Goal: Task Accomplishment & Management: Manage account settings

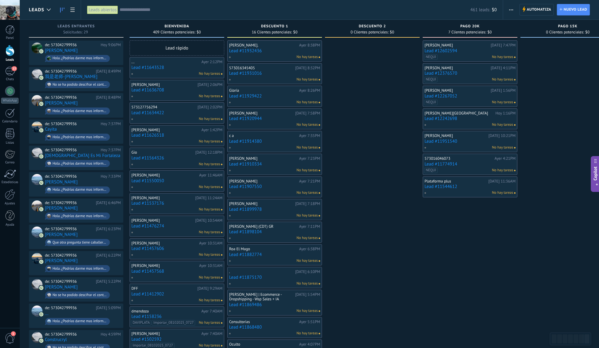
click at [178, 11] on input "text" at bounding box center [295, 10] width 351 height 6
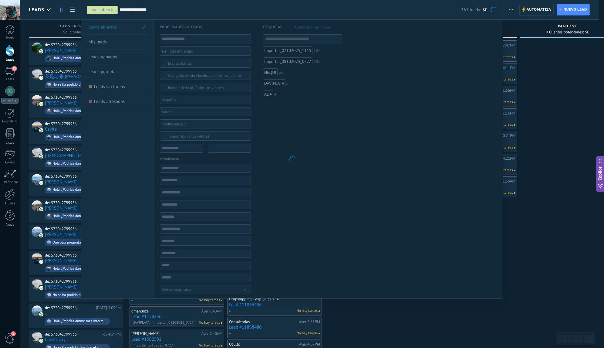
type input "**********"
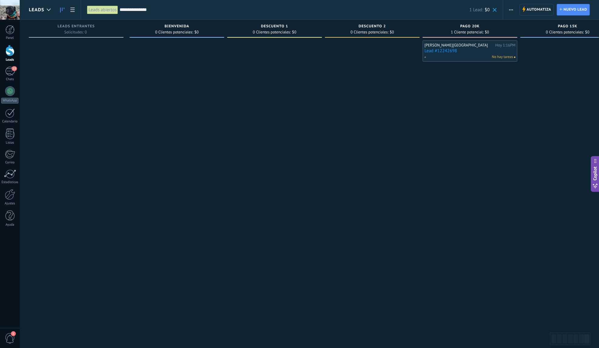
click at [472, 52] on link "Lead #12242698" at bounding box center [469, 50] width 91 height 5
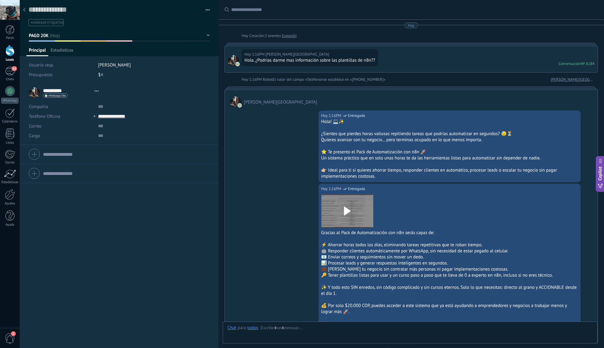
type textarea "**********"
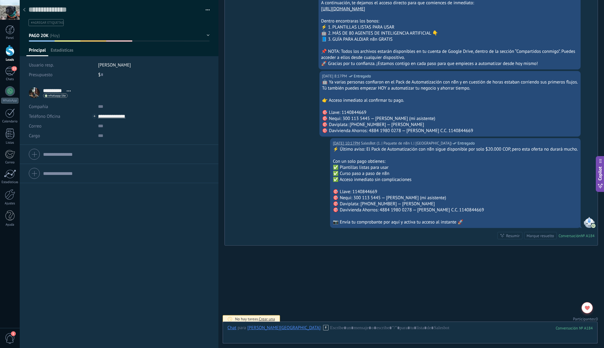
scroll to position [9, 0]
click at [596, 316] on span "1" at bounding box center [597, 318] width 2 height 5
click at [590, 303] on div at bounding box center [587, 307] width 11 height 11
click at [589, 304] on div at bounding box center [587, 307] width 11 height 11
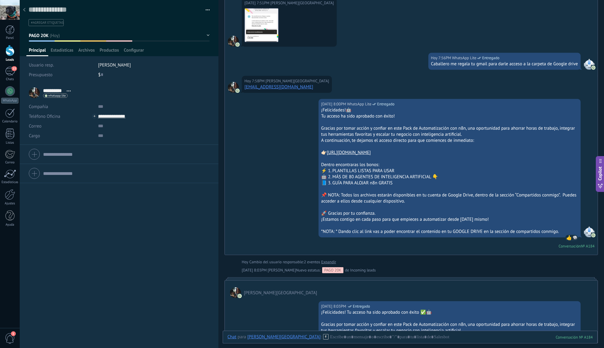
scroll to position [1188, 0]
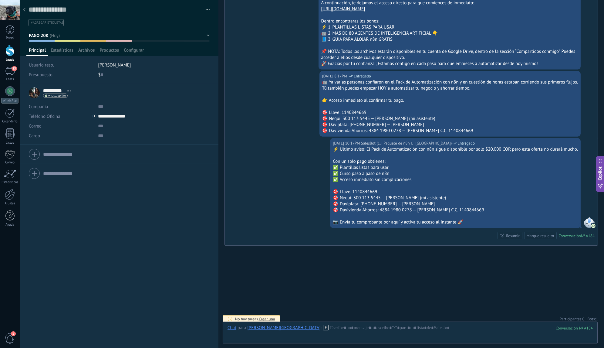
click at [596, 316] on span "1" at bounding box center [597, 318] width 2 height 5
click at [592, 307] on div "Active bots 1. | Paquete de n8n I. | Bienvenida" at bounding box center [563, 303] width 70 height 22
click at [591, 305] on icon at bounding box center [590, 306] width 5 height 5
click at [27, 12] on div at bounding box center [24, 10] width 8 height 12
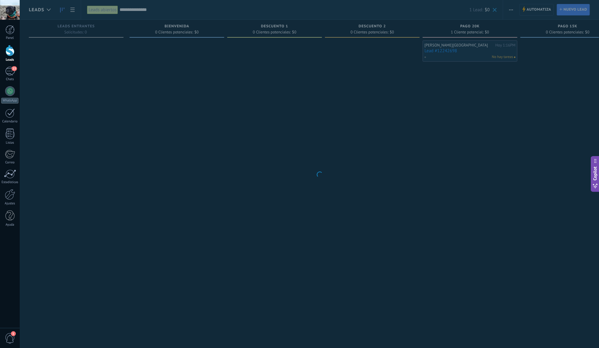
click at [164, 14] on body ".abecls-1,.abecls-2{fill-rule:evenodd}.abecls-2{fill:#fff} .abhcls-1{fill:none}…" at bounding box center [299, 174] width 599 height 348
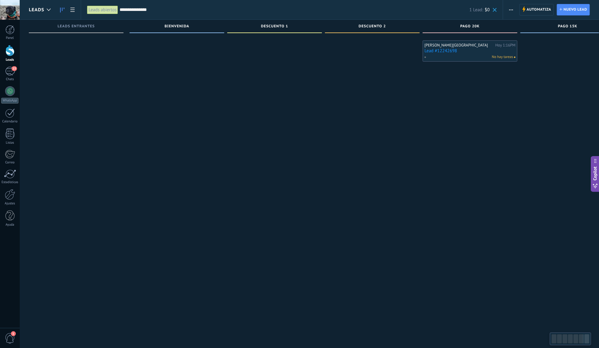
click at [170, 8] on input "**********" at bounding box center [295, 10] width 350 height 6
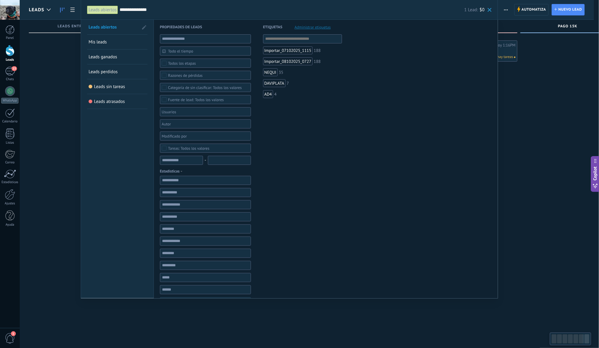
click at [170, 8] on input "**********" at bounding box center [292, 10] width 345 height 6
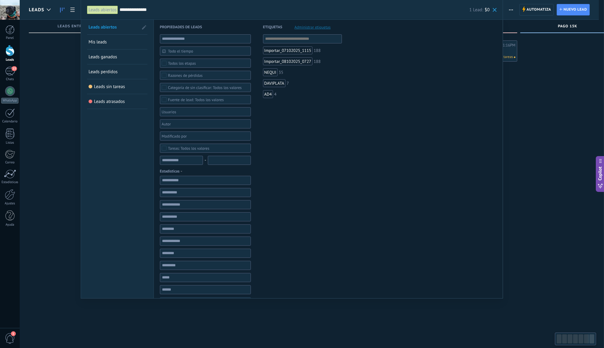
click at [170, 8] on input "**********" at bounding box center [295, 10] width 350 height 6
paste input "text"
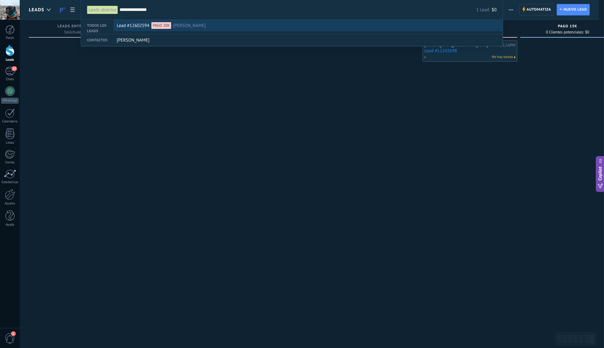
type input "**********"
click at [259, 28] on div "Lead #12602594 PAGO 20K Carlos" at bounding box center [307, 26] width 380 height 12
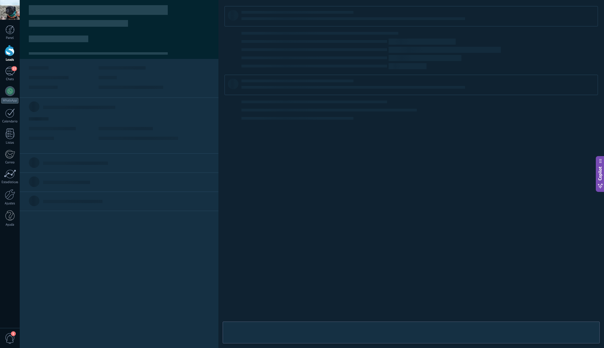
type textarea "**********"
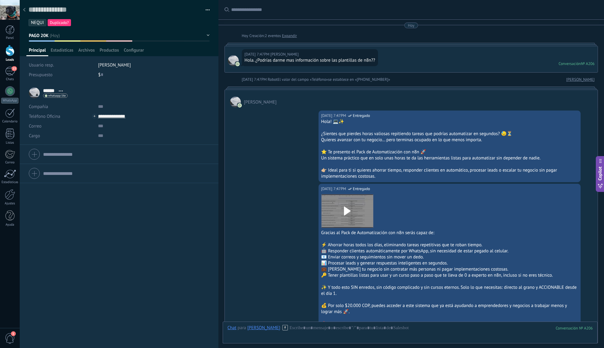
scroll to position [1176, 0]
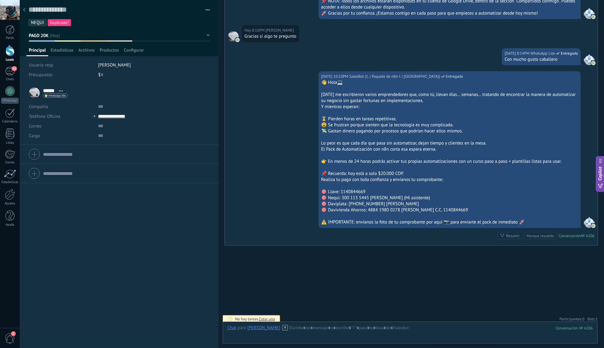
click at [593, 316] on span "Bots: 1" at bounding box center [593, 318] width 10 height 5
click at [589, 305] on use at bounding box center [591, 307] width 5 height 5
click at [25, 11] on icon at bounding box center [24, 10] width 2 height 4
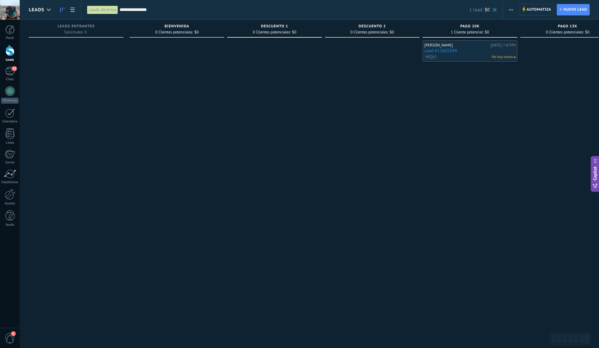
click at [498, 10] on div "**********" at bounding box center [292, 9] width 422 height 19
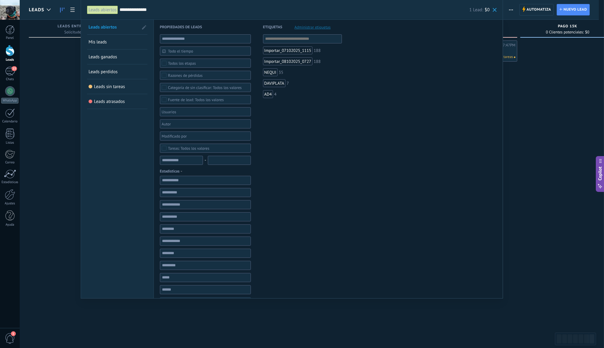
click at [496, 10] on span at bounding box center [495, 10] width 4 height 4
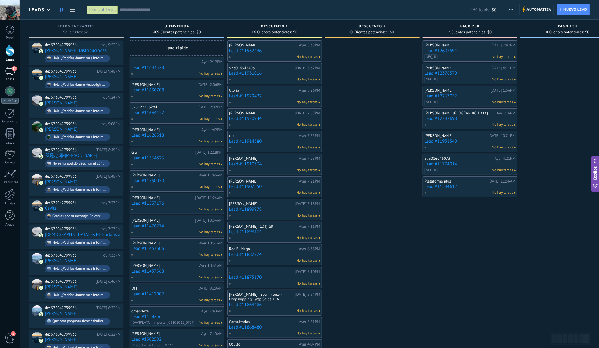
click at [12, 74] on div "13" at bounding box center [10, 71] width 10 height 9
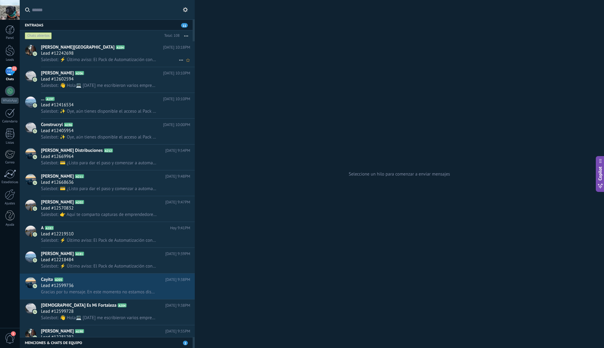
click at [116, 51] on div "Lead #12242698" at bounding box center [115, 53] width 149 height 6
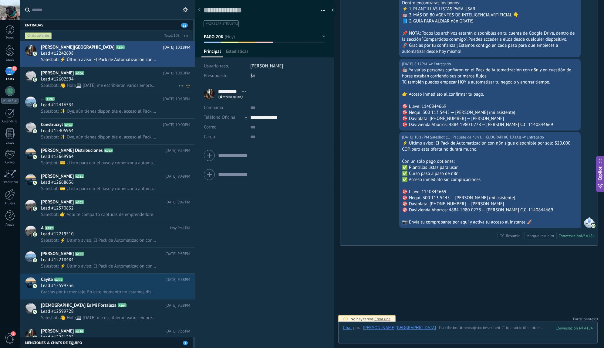
scroll to position [9, 0]
click at [536, 233] on div "Marque resuelto" at bounding box center [540, 236] width 27 height 6
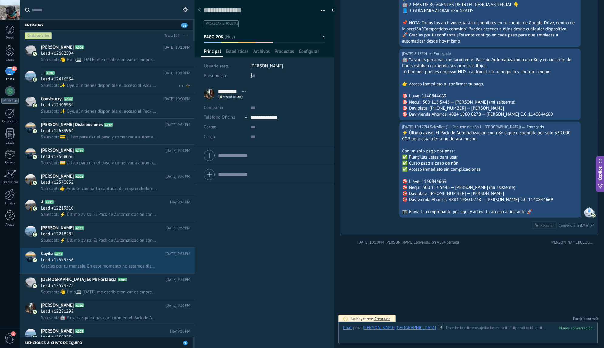
click at [97, 77] on div "Lead #12416534" at bounding box center [115, 79] width 149 height 6
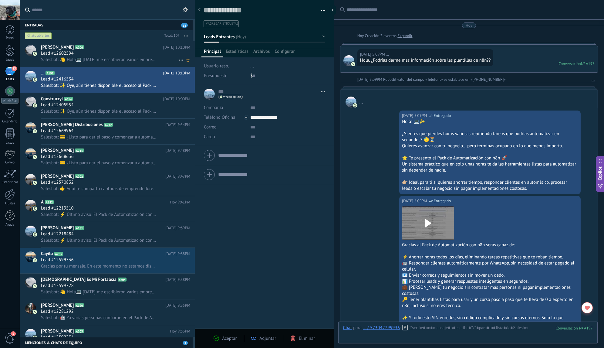
scroll to position [725, 0]
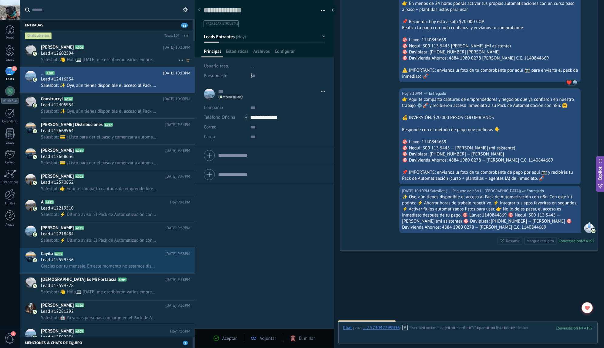
click at [103, 48] on h2 "Carlos A206" at bounding box center [102, 47] width 122 height 6
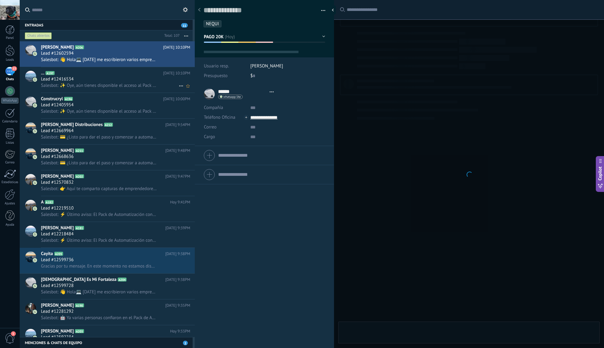
click at [107, 75] on h2 "... A197" at bounding box center [102, 73] width 122 height 6
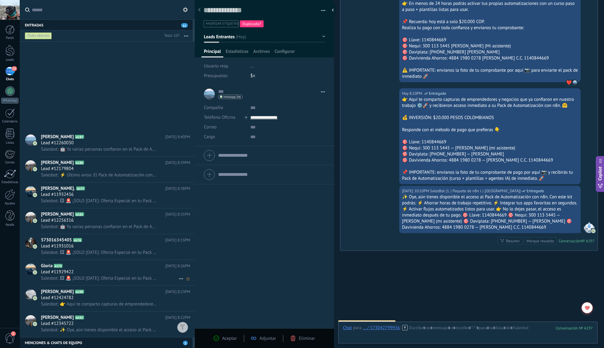
scroll to position [712, 0]
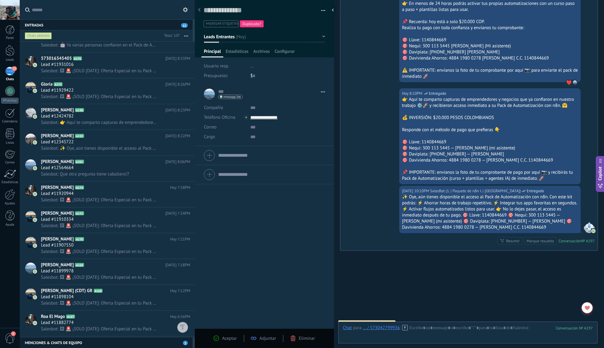
click at [42, 35] on div "Chats abiertos" at bounding box center [38, 35] width 27 height 7
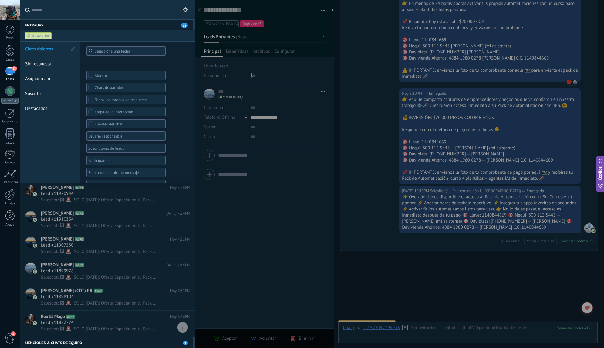
click at [47, 65] on span "Sin respuesta" at bounding box center [38, 64] width 26 height 6
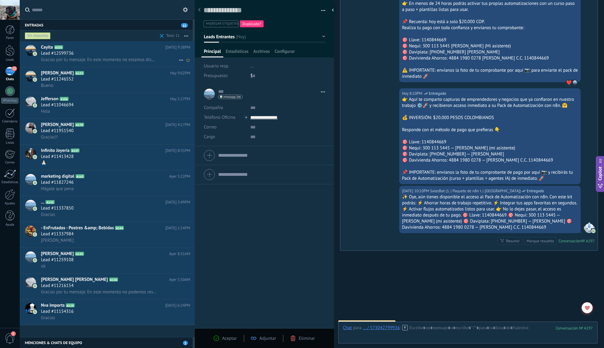
click at [101, 53] on div "Lead #12599736" at bounding box center [115, 53] width 149 height 6
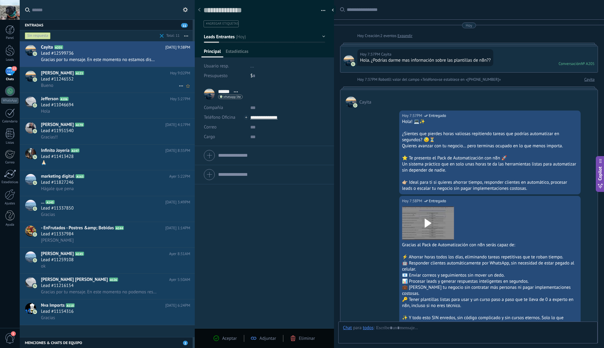
click at [100, 79] on div "Lead #11246552" at bounding box center [115, 79] width 149 height 6
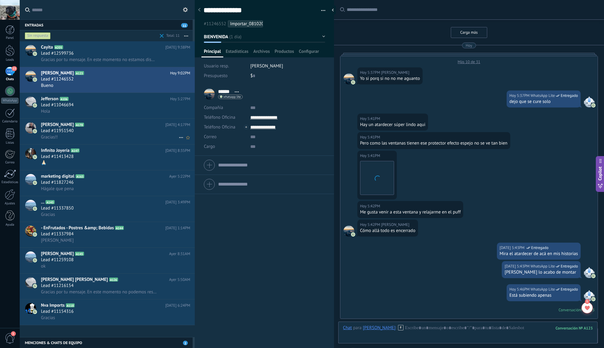
scroll to position [351, 0]
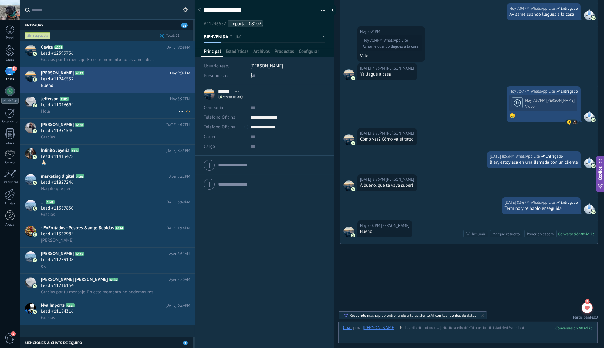
click at [120, 112] on div "Hola" at bounding box center [115, 111] width 149 height 6
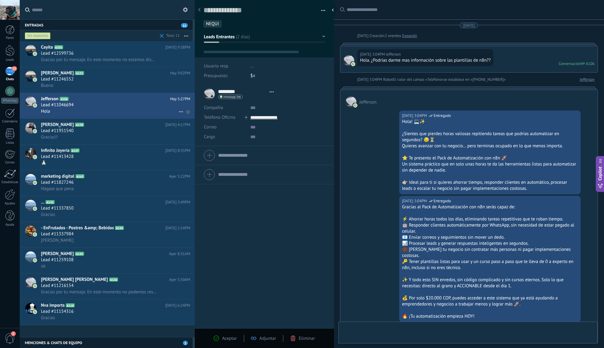
type textarea "**********"
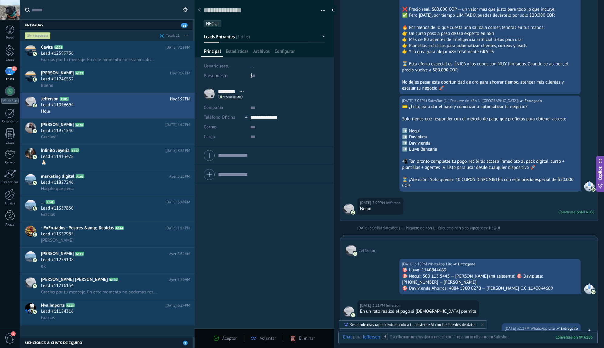
scroll to position [445, 0]
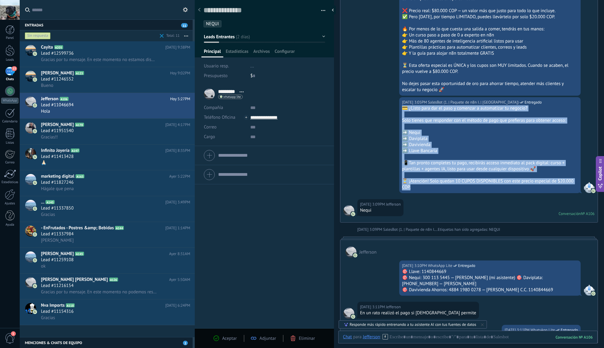
drag, startPoint x: 424, startPoint y: 180, endPoint x: 400, endPoint y: 101, distance: 82.7
click at [400, 101] on div "07/10/2025 3:05PM SalesBot (1. | Paquete de n8n I. | Bienvenida) Entregado 💳 ¿L…" at bounding box center [489, 145] width 181 height 96
copy div "💳 ¿Listo para dar el paso y comenzar a automatizar tu negocio? Solo tienes que …"
click at [444, 342] on div at bounding box center [468, 343] width 250 height 18
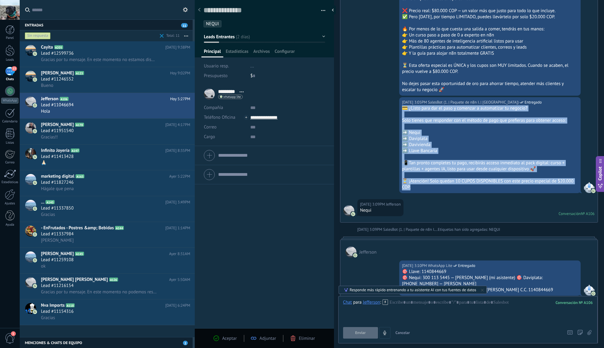
click at [386, 303] on icon at bounding box center [385, 301] width 5 height 5
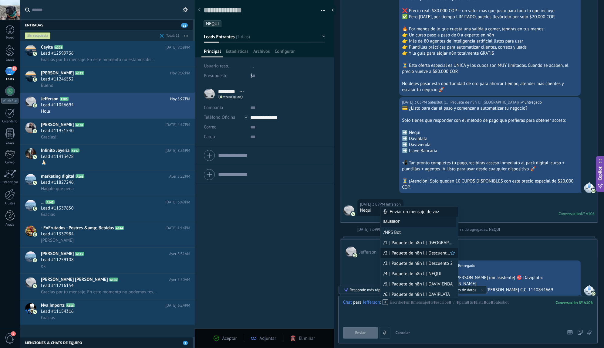
click at [422, 257] on div "/2. | Paquete de n8n I. | Descuento 1" at bounding box center [419, 253] width 78 height 10
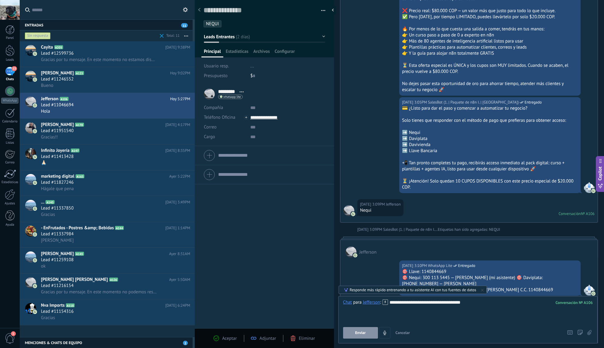
click at [365, 333] on span "Enviar" at bounding box center [360, 332] width 11 height 4
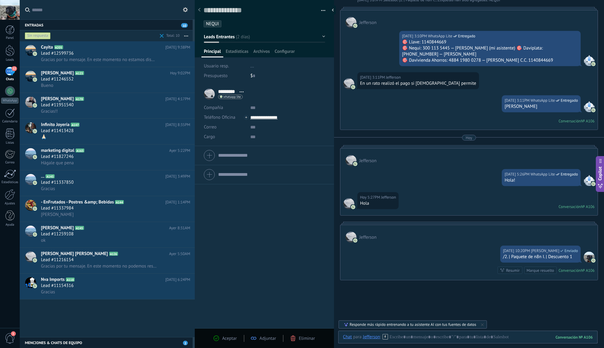
scroll to position [675, 0]
click at [571, 247] on div "Hoy 10:20PM Emanuel G Enviado" at bounding box center [540, 250] width 75 height 6
click at [565, 247] on span "Enviado" at bounding box center [571, 250] width 13 height 6
click at [586, 251] on div at bounding box center [589, 256] width 11 height 11
click at [470, 336] on div at bounding box center [468, 343] width 250 height 18
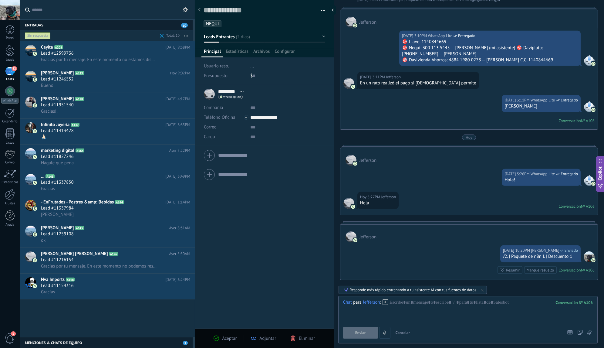
click at [388, 304] on use at bounding box center [385, 301] width 5 height 5
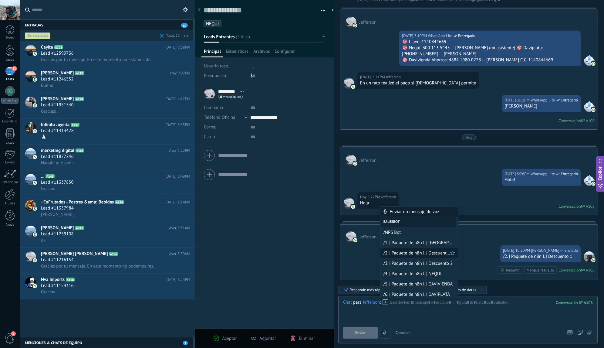
click at [410, 253] on span "/2. | Paquete de n8n I. | Descuento 1" at bounding box center [416, 253] width 67 height 6
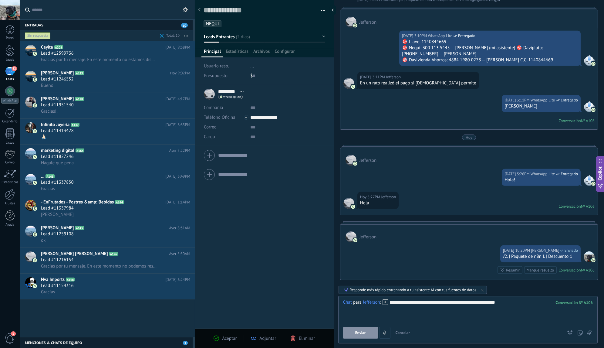
click at [454, 305] on div "**********" at bounding box center [468, 310] width 250 height 23
click at [463, 305] on div "**********" at bounding box center [468, 310] width 250 height 23
click at [461, 304] on div "**********" at bounding box center [468, 310] width 250 height 23
click at [361, 332] on span "Ejecutar" at bounding box center [361, 332] width 14 height 4
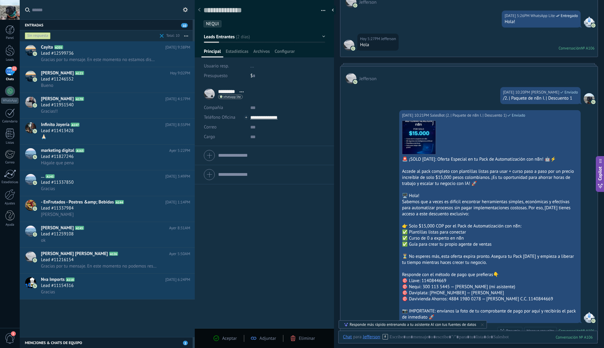
scroll to position [833, 0]
click at [103, 131] on div "Lead #11413428" at bounding box center [115, 131] width 149 height 6
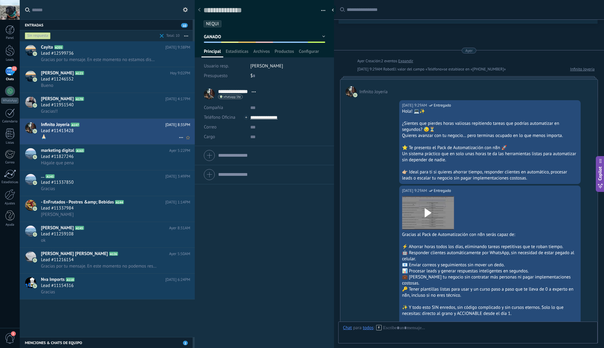
scroll to position [1156, 0]
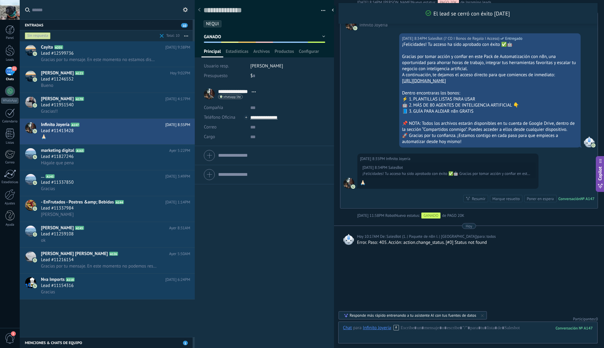
click at [504, 196] on div "Marque resuelto" at bounding box center [505, 199] width 27 height 6
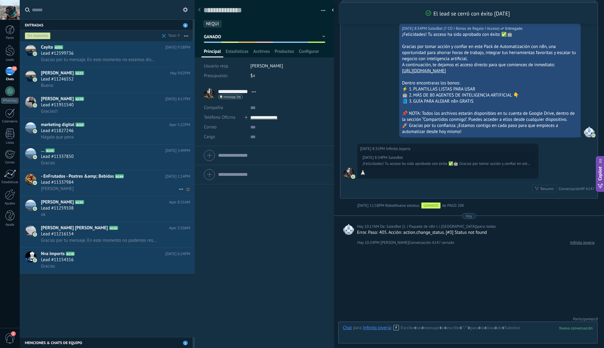
click at [103, 180] on div "Lead #11337984" at bounding box center [115, 182] width 149 height 6
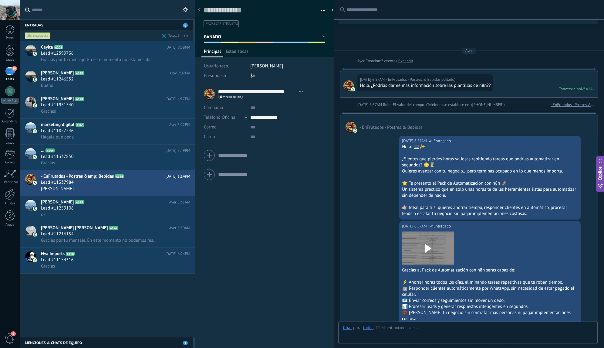
scroll to position [1088, 0]
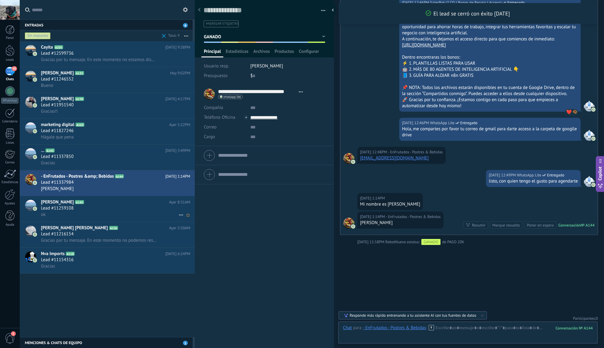
click at [103, 207] on div "Lead #11259108" at bounding box center [115, 208] width 149 height 6
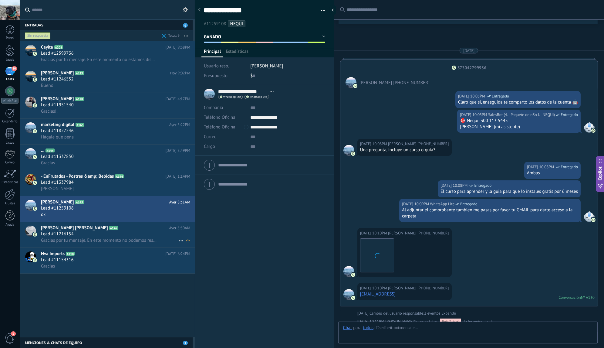
type textarea "**********"
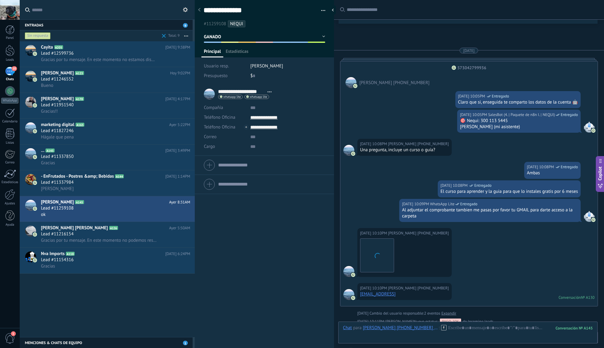
scroll to position [1450, 0]
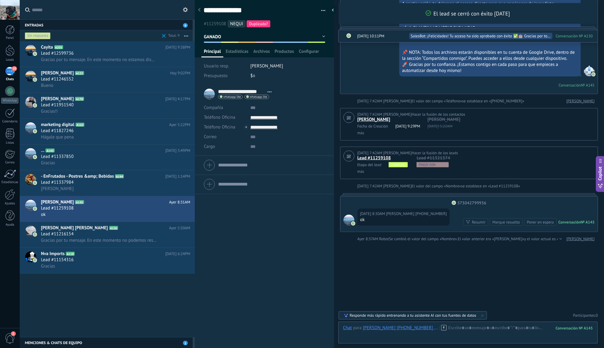
click at [509, 223] on div "Marque resuelto" at bounding box center [505, 222] width 27 height 6
type input "**********"
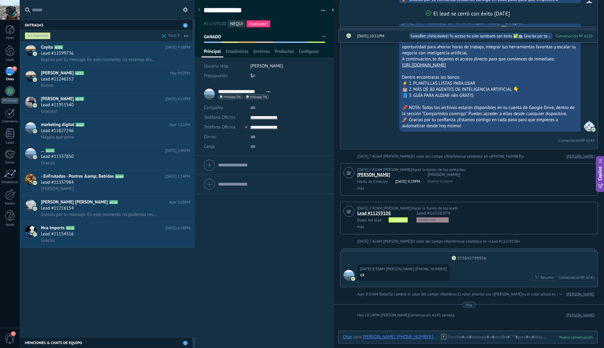
scroll to position [1470, 0]
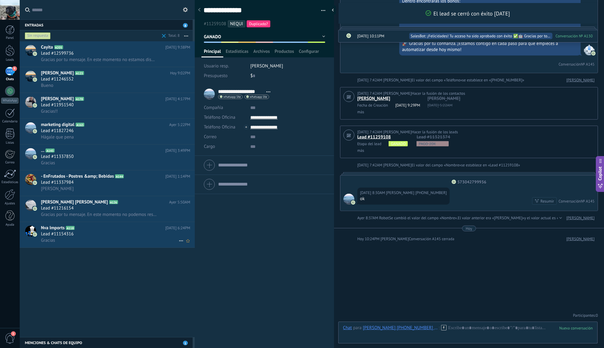
click at [110, 234] on div "Lead #11154316" at bounding box center [115, 234] width 149 height 6
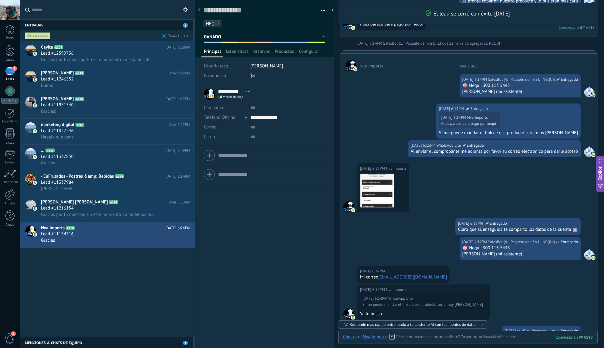
scroll to position [1048, 0]
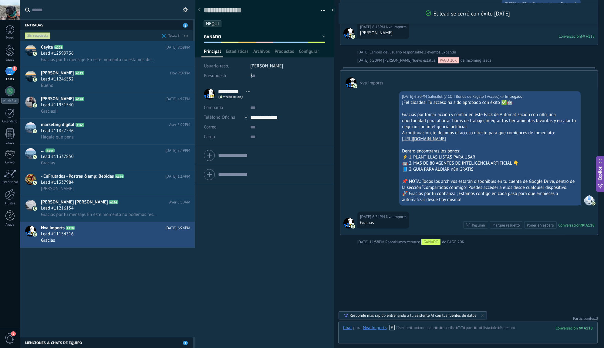
click at [500, 222] on div "Marque resuelto" at bounding box center [505, 225] width 27 height 6
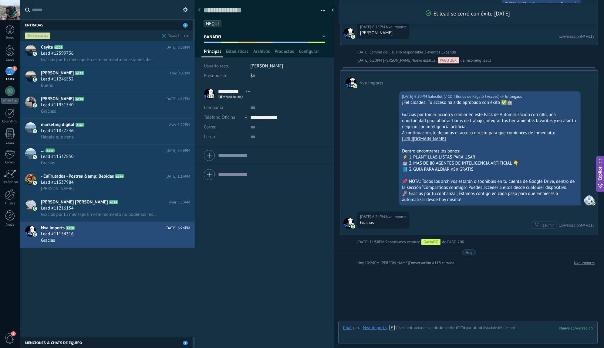
scroll to position [1069, 0]
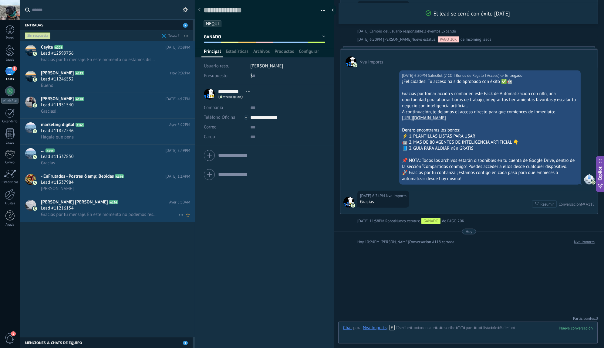
click at [93, 199] on h2 "jrgames Barbosa A126" at bounding box center [105, 202] width 128 height 6
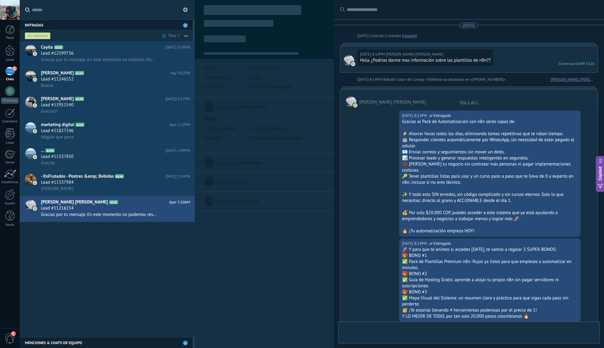
scroll to position [9, 0]
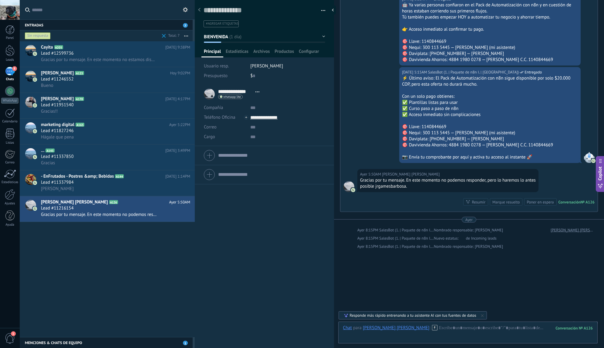
click at [507, 199] on div "Marque resuelto" at bounding box center [505, 202] width 27 height 6
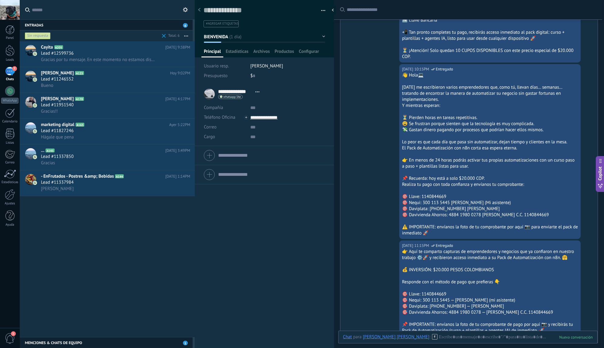
scroll to position [904, 0]
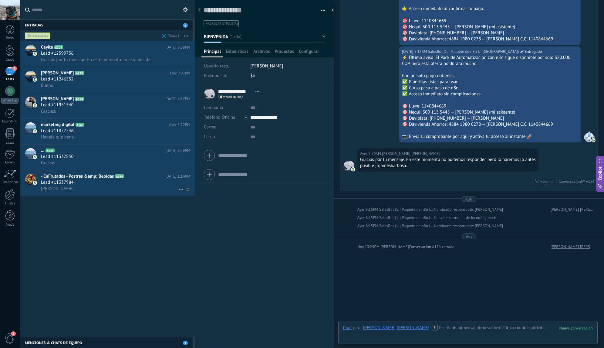
click at [117, 184] on div "Lead #11337984" at bounding box center [115, 182] width 149 height 6
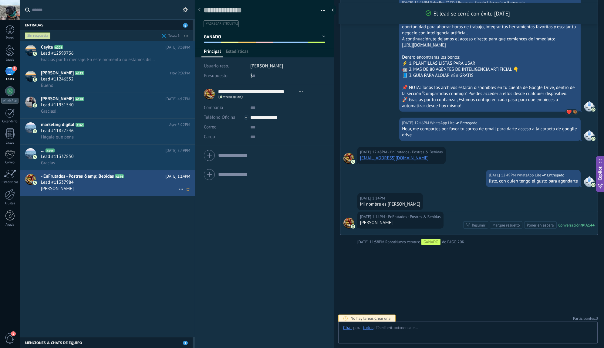
scroll to position [9, 0]
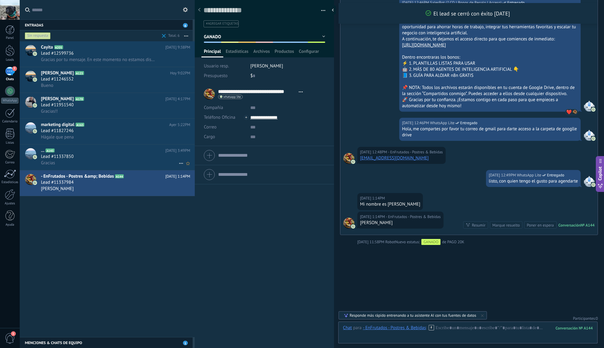
click at [120, 157] on div "Lead #11337850" at bounding box center [115, 156] width 149 height 6
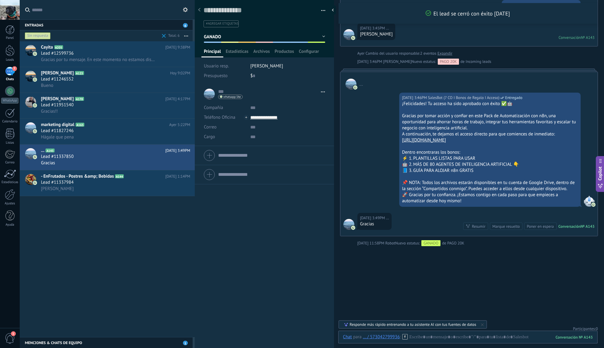
scroll to position [443, 0]
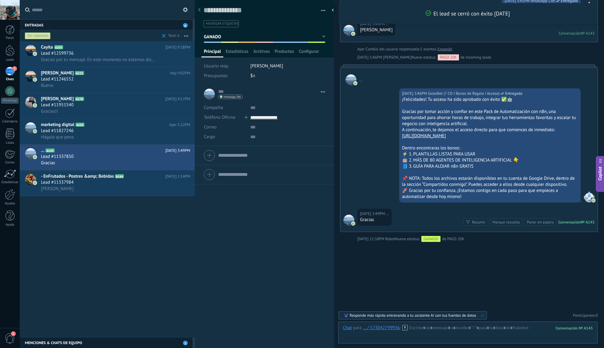
click at [504, 223] on div "Marque resuelto" at bounding box center [505, 222] width 27 height 6
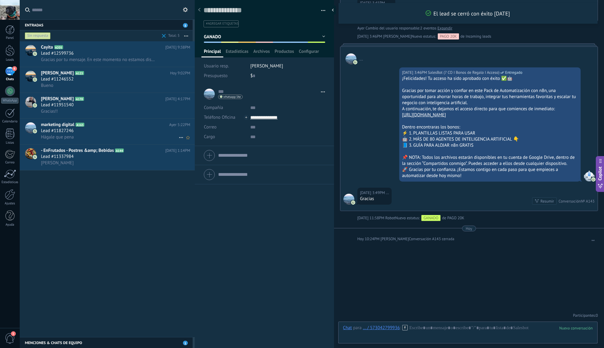
click at [100, 130] on div "Lead #11827246" at bounding box center [115, 131] width 149 height 6
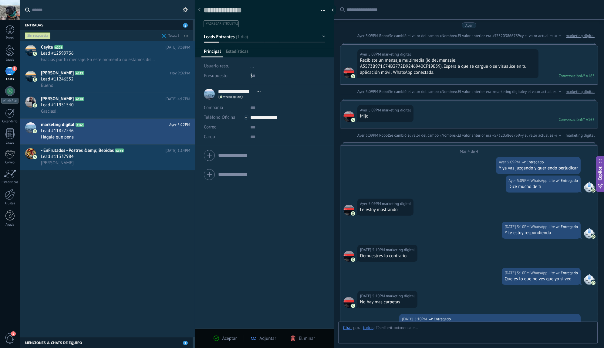
scroll to position [536, 0]
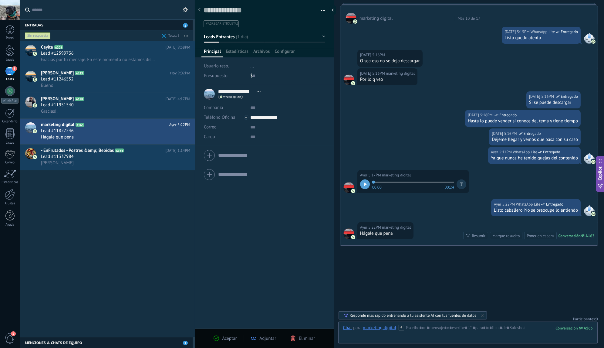
click at [514, 235] on div "Marque resuelto" at bounding box center [506, 235] width 32 height 7
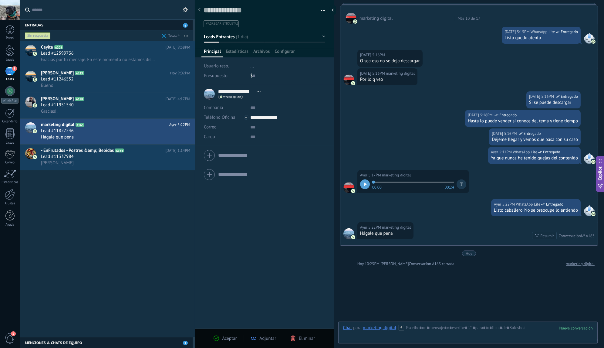
scroll to position [557, 0]
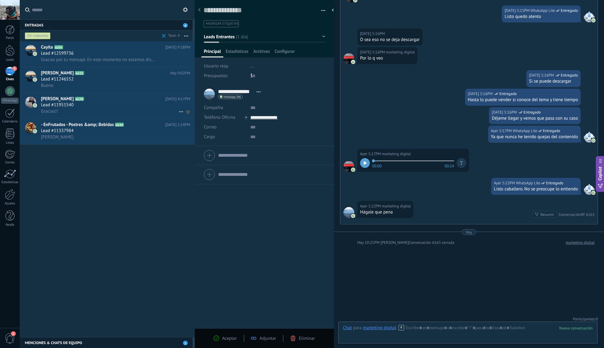
click at [100, 103] on div "Lead #11951540" at bounding box center [115, 105] width 149 height 6
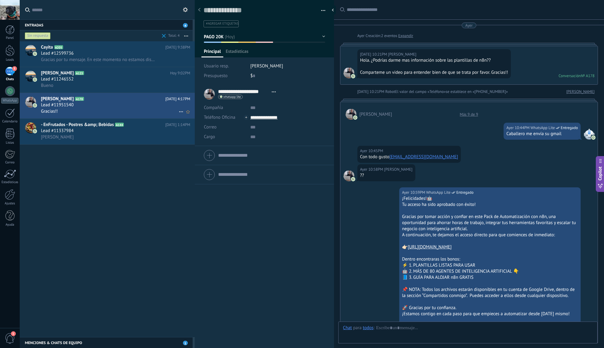
scroll to position [1021, 0]
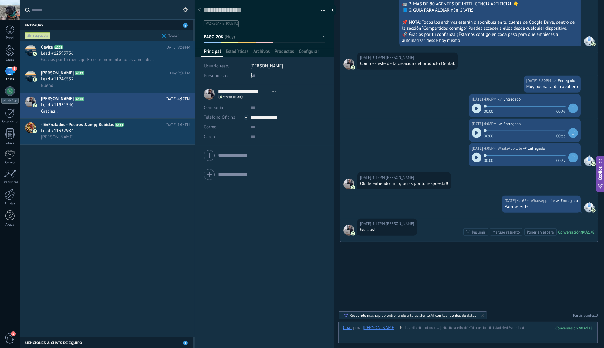
click at [507, 231] on div "Marque resuelto" at bounding box center [505, 232] width 27 height 6
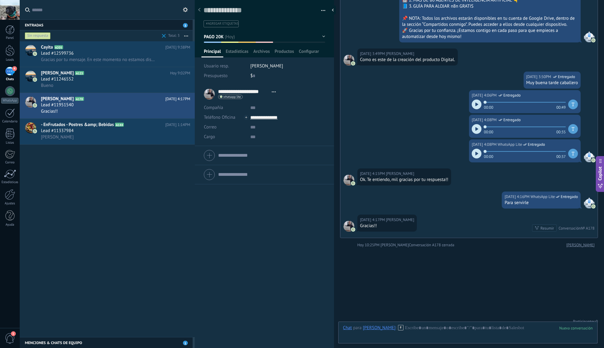
scroll to position [1031, 0]
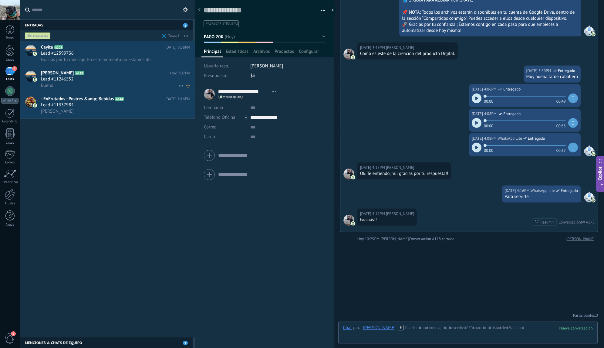
click at [90, 76] on div "Lead #11246552" at bounding box center [115, 79] width 149 height 6
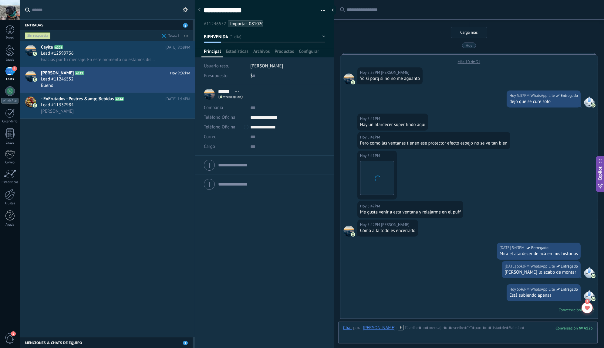
scroll to position [351, 0]
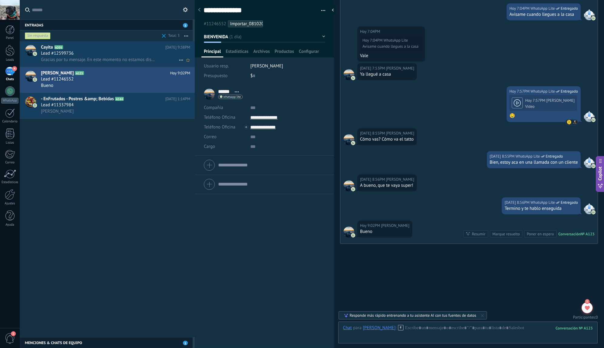
click at [120, 54] on div "Lead #12599736" at bounding box center [115, 53] width 149 height 6
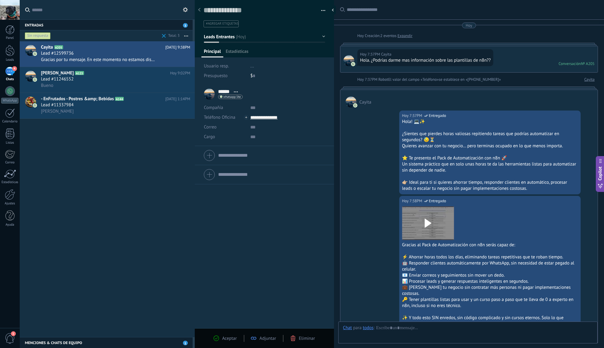
type textarea "**********"
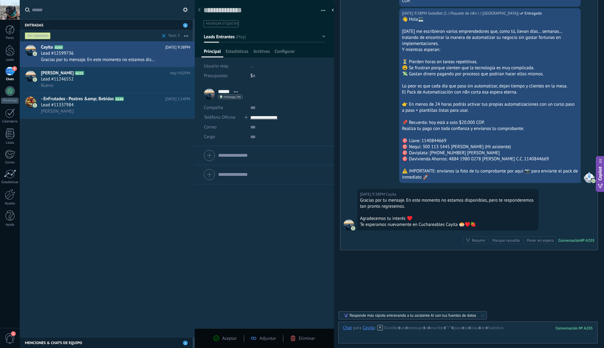
click at [504, 237] on div "Marque resuelto" at bounding box center [505, 240] width 27 height 6
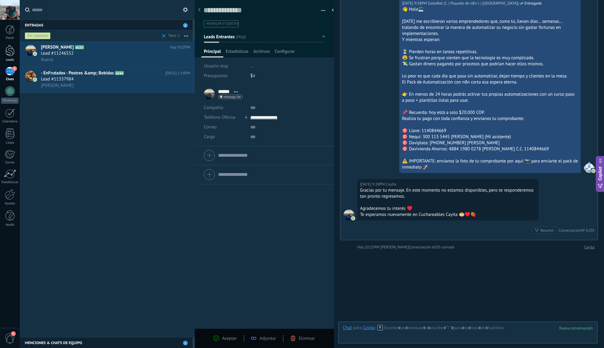
click at [12, 52] on div at bounding box center [9, 50] width 9 height 11
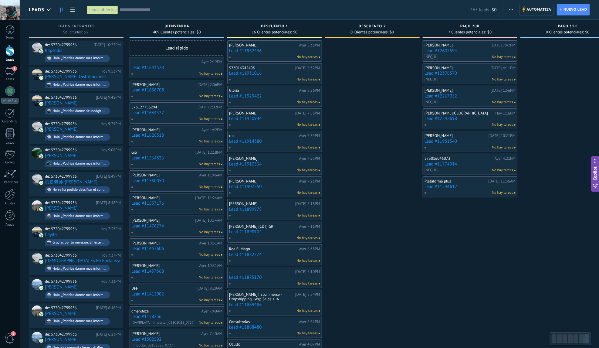
drag, startPoint x: 386, startPoint y: 88, endPoint x: 460, endPoint y: 83, distance: 74.2
click at [460, 83] on div "Leads Entrantes Solicitudes: 33 0 0 0 33 0 0 0 33 de: 573042799936 Hoy 10:22PM …" at bounding box center [375, 292] width 693 height 545
click at [8, 198] on div at bounding box center [10, 194] width 10 height 11
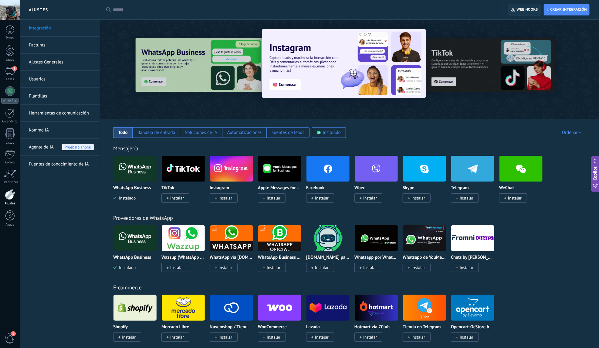
click at [527, 9] on span "Web hooks 0" at bounding box center [527, 9] width 21 height 5
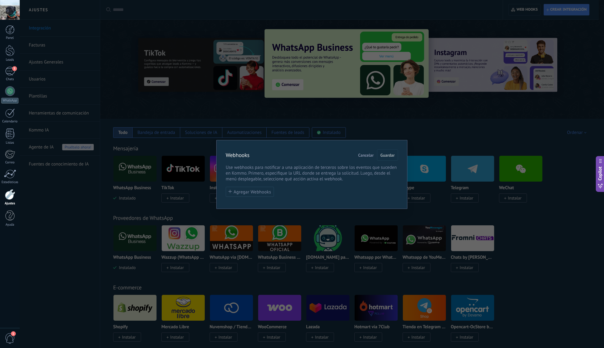
click at [367, 153] on span "Cancelar" at bounding box center [365, 155] width 15 height 4
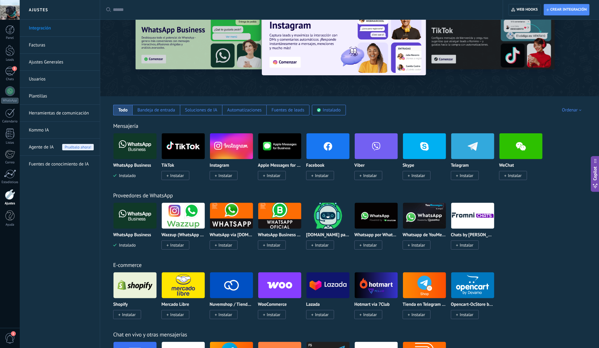
scroll to position [23, 0]
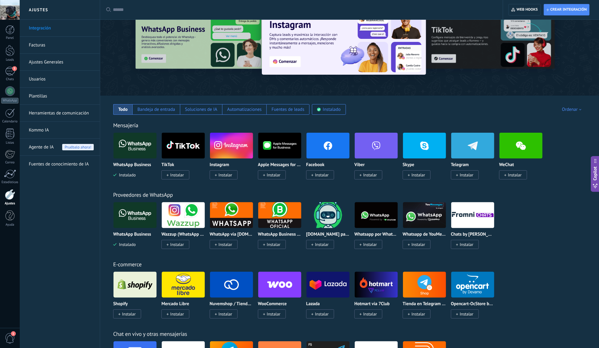
click at [137, 149] on img at bounding box center [134, 145] width 43 height 29
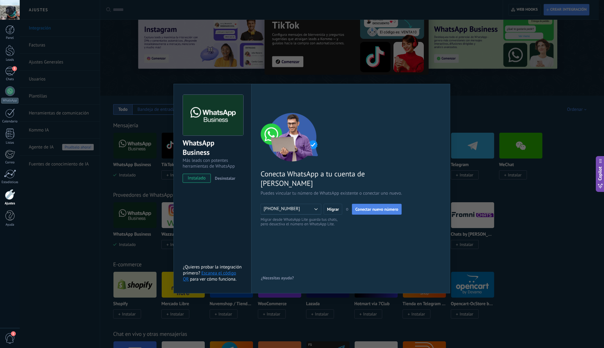
click at [356, 207] on span "Conectar nuevo número" at bounding box center [376, 209] width 43 height 4
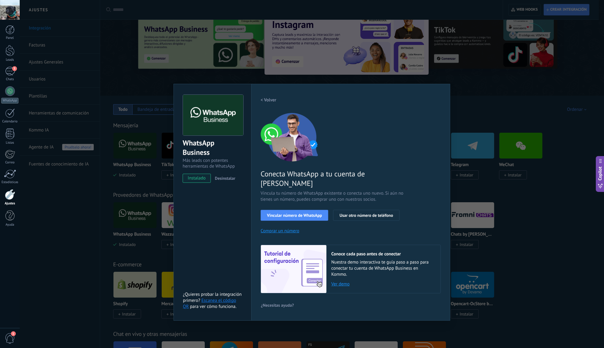
click at [129, 24] on div "WhatsApp Business Más leads con potentes herramientas de WhatsApp instalado Des…" at bounding box center [312, 174] width 584 height 348
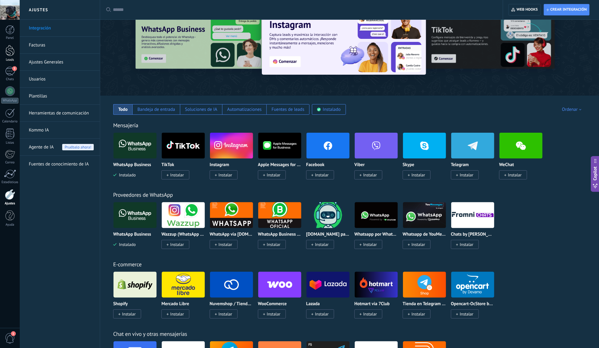
click at [10, 52] on div at bounding box center [9, 50] width 9 height 11
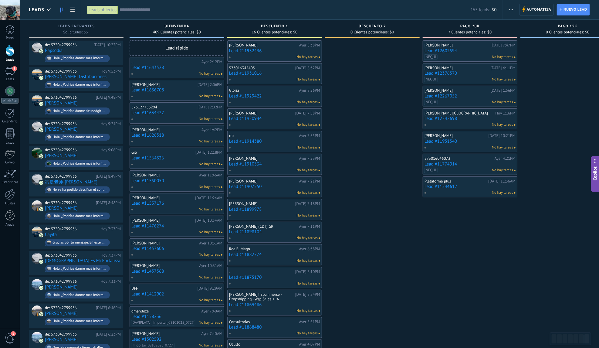
click at [171, 5] on div "465 leads: $0" at bounding box center [308, 9] width 377 height 19
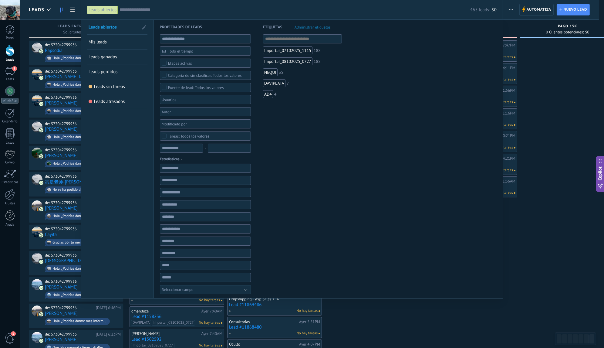
paste input "**********"
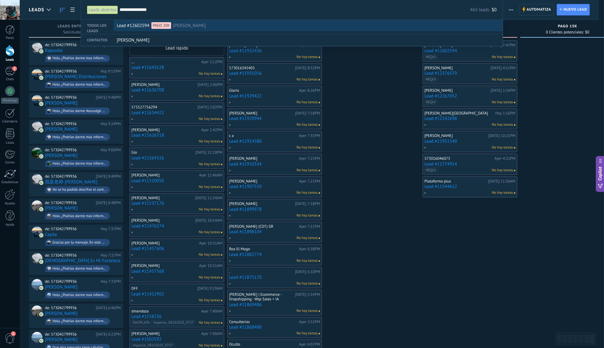
type input "**********"
click at [288, 27] on div "Lead #12602594 PAGO 20K Carlos" at bounding box center [307, 26] width 380 height 12
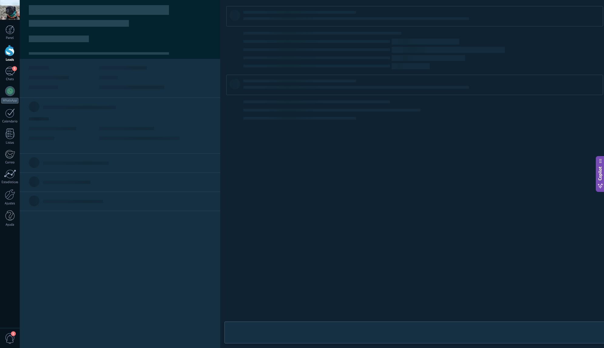
type textarea "**********"
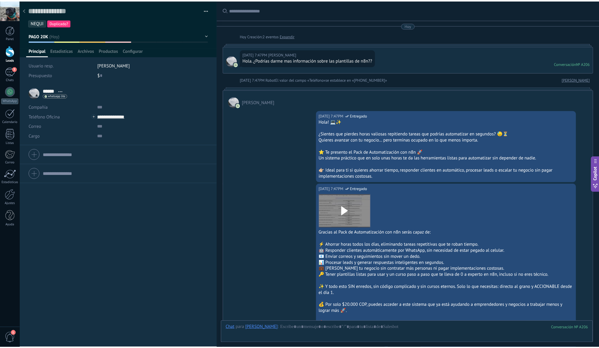
scroll to position [1176, 0]
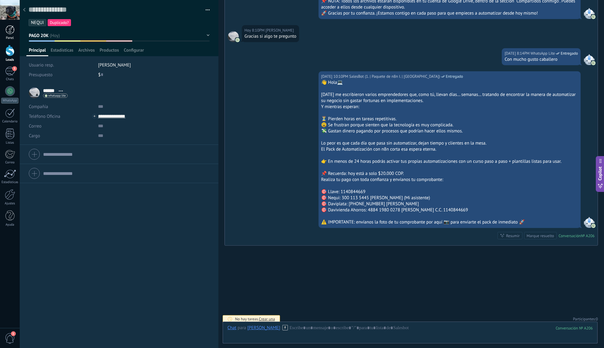
click at [12, 34] on div at bounding box center [9, 29] width 9 height 9
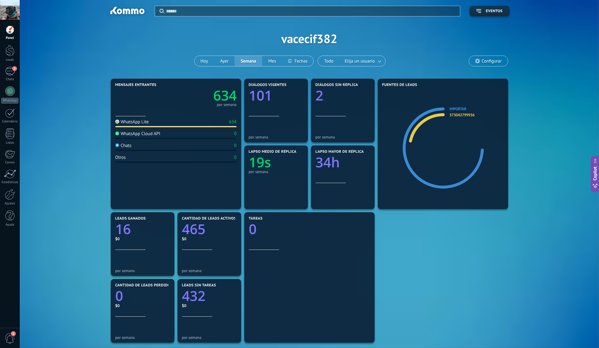
click at [485, 57] on span "Configurar" at bounding box center [488, 61] width 39 height 10
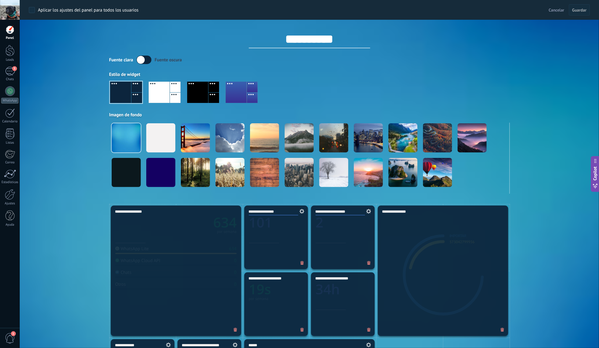
click at [194, 93] on div at bounding box center [197, 92] width 21 height 21
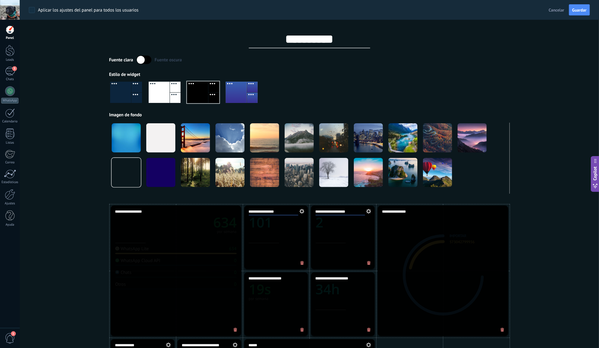
click at [168, 94] on div at bounding box center [159, 92] width 21 height 21
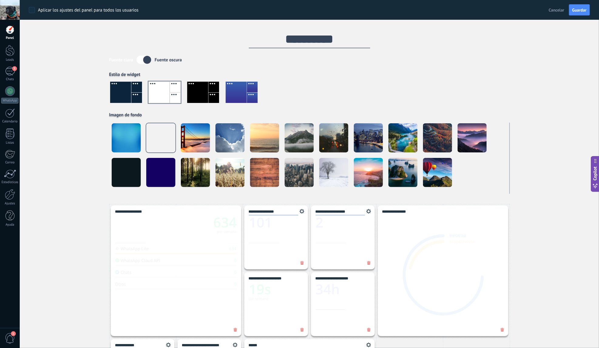
click at [133, 93] on div at bounding box center [136, 98] width 11 height 11
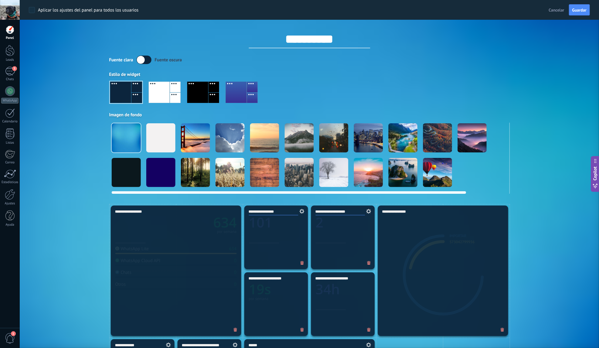
click at [161, 137] on div at bounding box center [160, 137] width 29 height 29
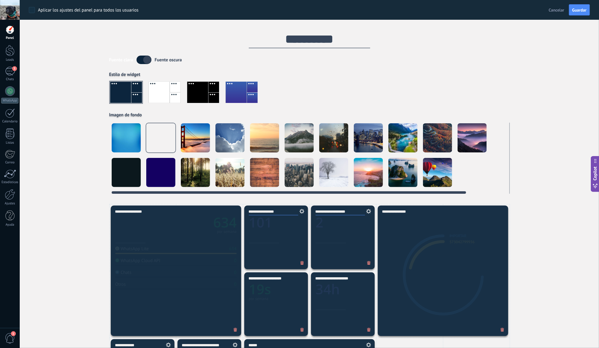
click at [133, 136] on div at bounding box center [126, 137] width 29 height 29
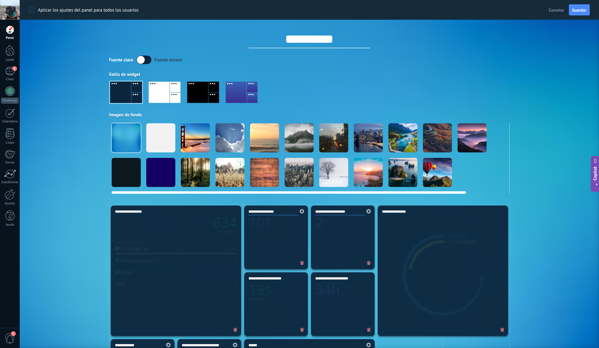
click at [497, 165] on video at bounding box center [506, 172] width 29 height 29
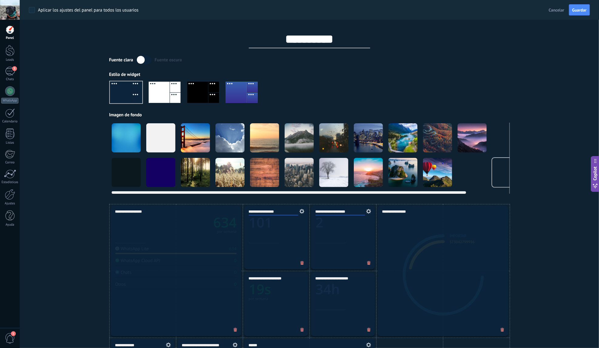
drag, startPoint x: 396, startPoint y: 191, endPoint x: 249, endPoint y: 178, distance: 147.6
click at [271, 184] on div at bounding box center [309, 158] width 400 height 71
click at [129, 167] on div at bounding box center [126, 172] width 29 height 29
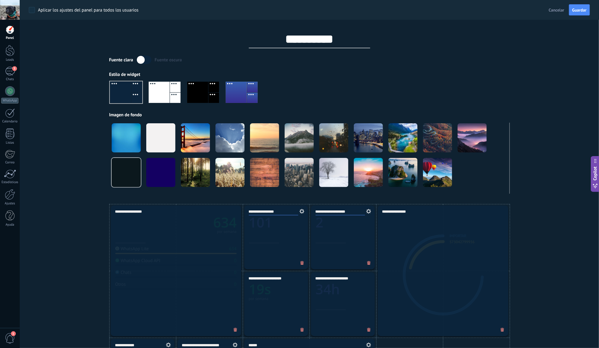
click at [160, 59] on div "Fuente oscura" at bounding box center [168, 60] width 27 height 6
click at [143, 59] on label at bounding box center [144, 60] width 15 height 8
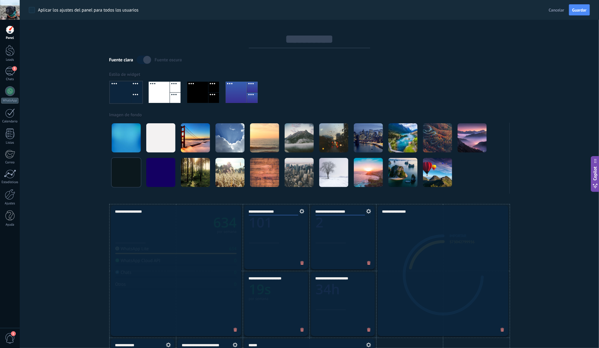
click at [148, 60] on label at bounding box center [144, 60] width 15 height 8
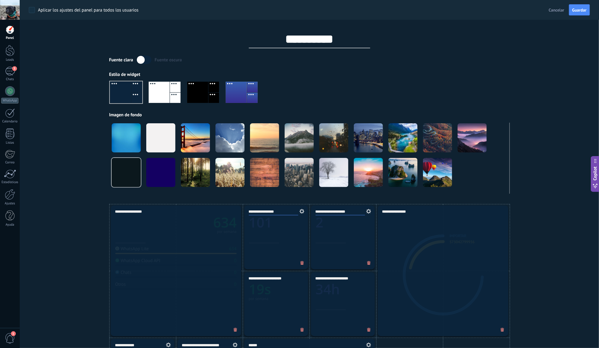
click at [148, 60] on label at bounding box center [144, 60] width 15 height 8
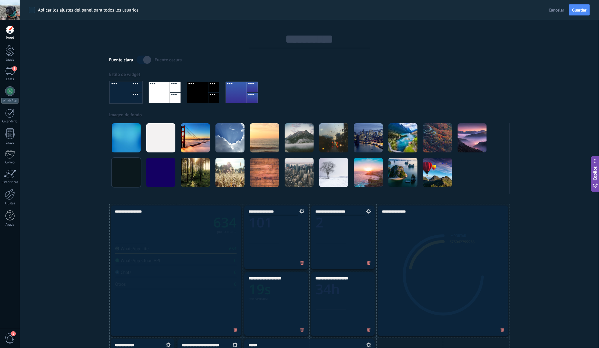
click at [148, 60] on label at bounding box center [144, 60] width 15 height 8
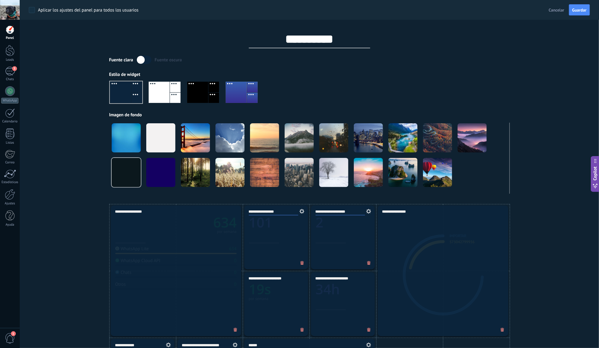
click at [148, 60] on label at bounding box center [144, 60] width 15 height 8
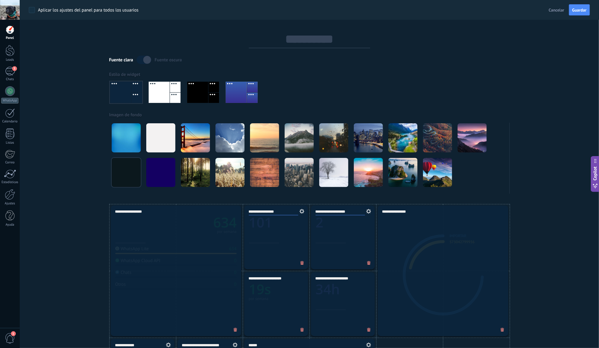
click at [148, 60] on label at bounding box center [144, 60] width 15 height 8
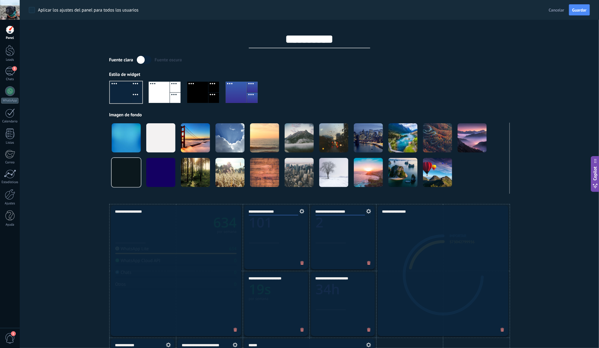
click at [148, 60] on label at bounding box center [144, 60] width 15 height 8
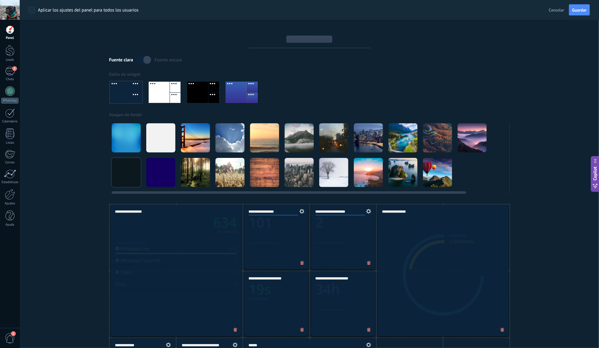
click at [157, 140] on div at bounding box center [160, 137] width 29 height 29
click at [156, 138] on div at bounding box center [160, 137] width 29 height 29
click at [128, 136] on div at bounding box center [126, 137] width 29 height 29
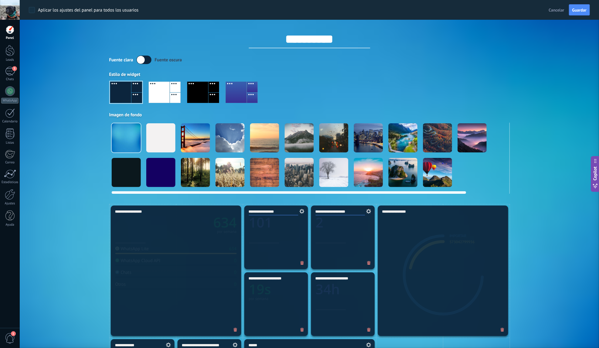
click at [134, 169] on div at bounding box center [126, 172] width 29 height 29
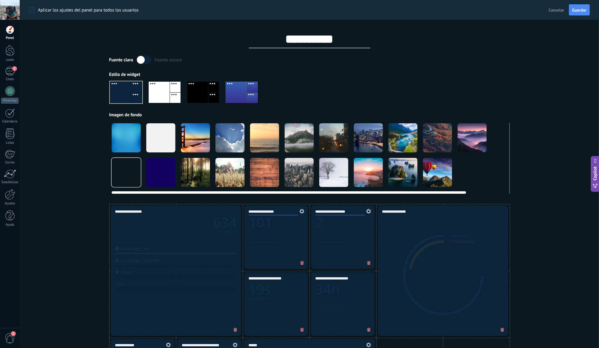
click at [501, 169] on video at bounding box center [506, 172] width 29 height 29
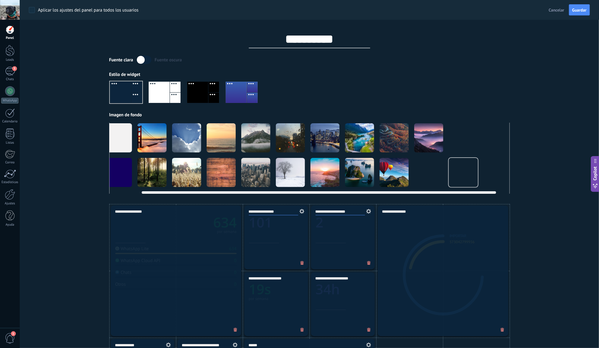
scroll to position [0, 46]
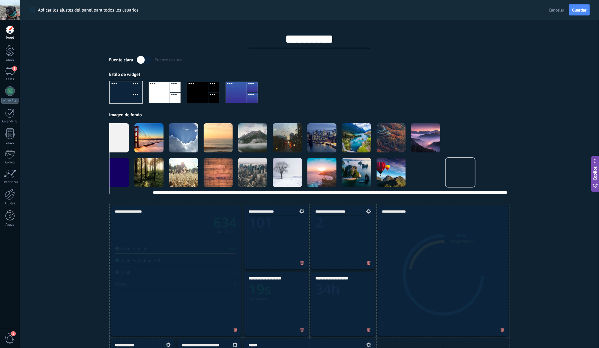
drag, startPoint x: 442, startPoint y: 192, endPoint x: 525, endPoint y: 182, distance: 83.4
click at [518, 190] on div "**********" at bounding box center [309, 345] width 579 height 690
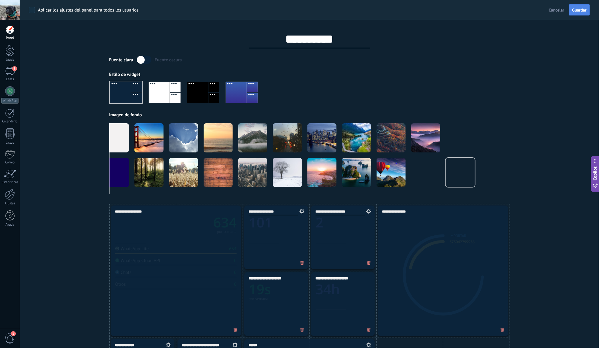
click at [578, 10] on span "Guardar" at bounding box center [579, 10] width 14 height 4
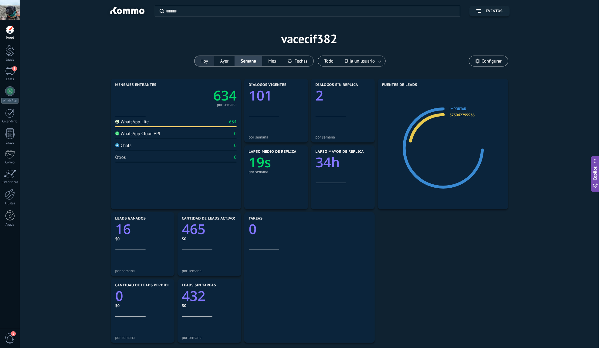
click at [208, 60] on button "Hoy" at bounding box center [204, 61] width 20 height 10
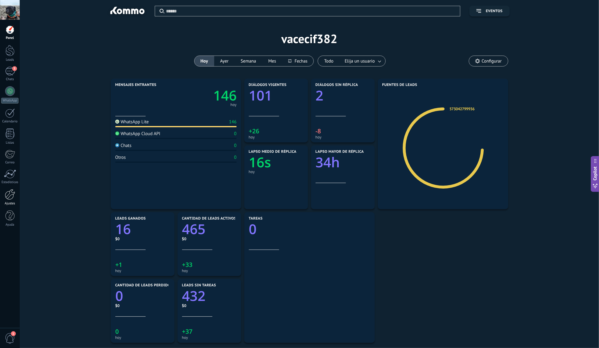
click at [11, 195] on div at bounding box center [10, 194] width 10 height 11
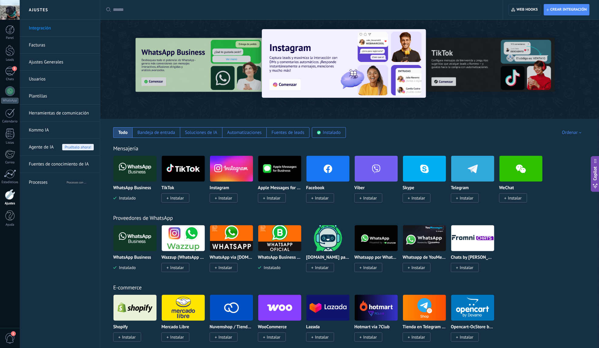
click at [137, 170] on img at bounding box center [134, 168] width 43 height 29
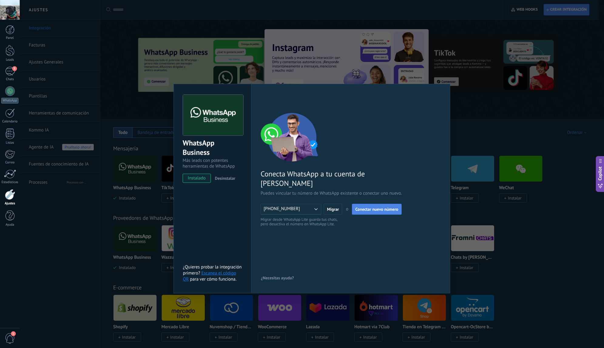
click at [362, 207] on span "Conectar nuevo número" at bounding box center [376, 209] width 43 height 4
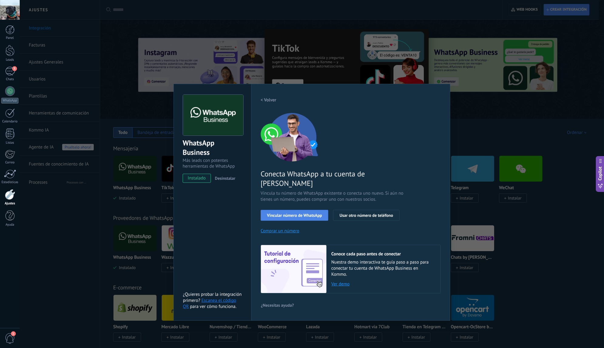
click at [303, 213] on span "Vincular número de WhatsApp" at bounding box center [294, 215] width 55 height 4
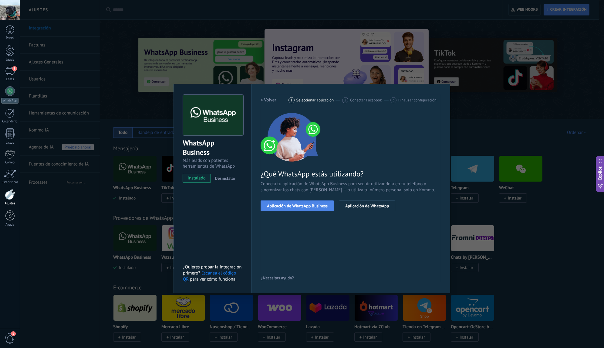
click at [296, 206] on span "Aplicación de WhatsApp Business" at bounding box center [297, 206] width 61 height 4
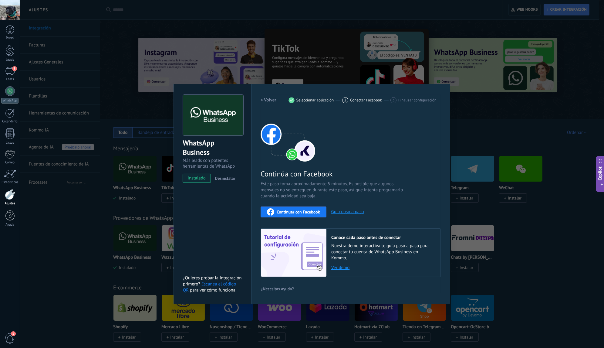
click at [300, 213] on span "Continuar con Facebook" at bounding box center [298, 212] width 43 height 4
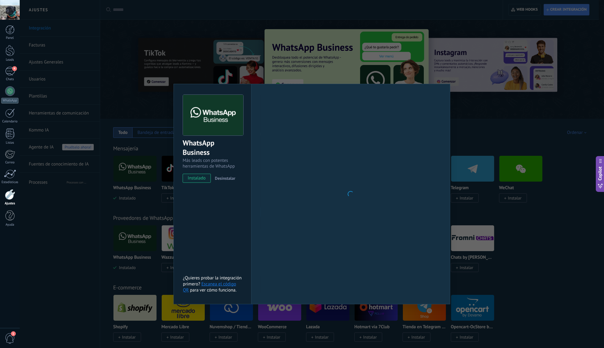
scroll to position [9, 0]
